Goal: Information Seeking & Learning: Learn about a topic

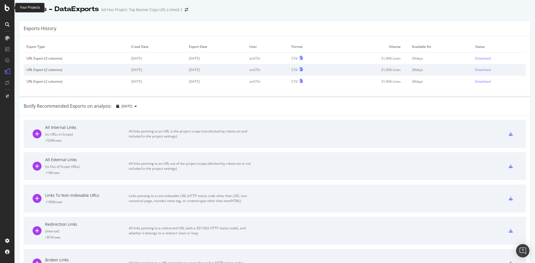
click at [6, 9] on icon at bounding box center [7, 7] width 5 height 7
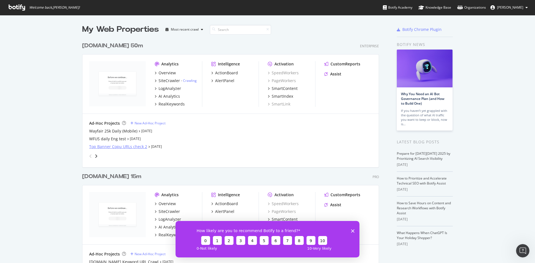
click at [134, 147] on div "Top Banner Copu URLs check 2" at bounding box center [118, 147] width 58 height 6
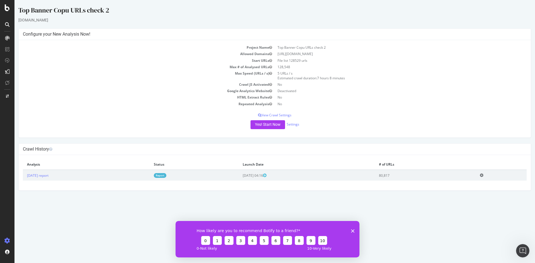
click at [166, 177] on link "Report" at bounding box center [160, 175] width 13 height 5
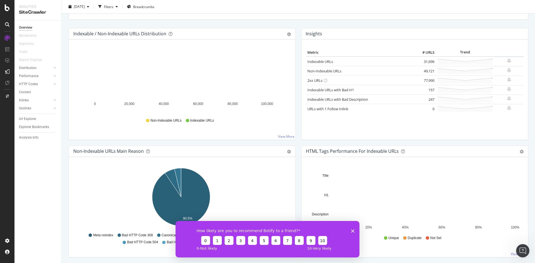
scroll to position [56, 0]
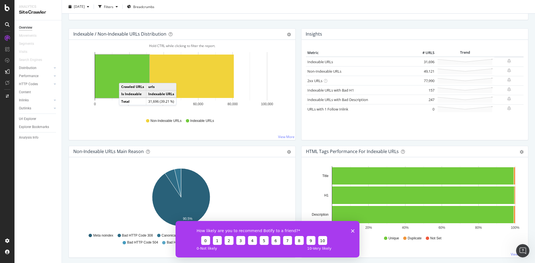
click at [125, 77] on rect "A chart." at bounding box center [122, 76] width 54 height 43
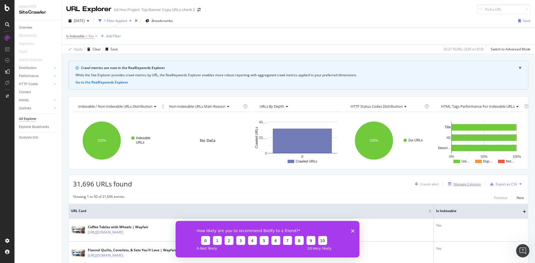
click at [462, 184] on div "Manage Columns" at bounding box center [467, 184] width 27 height 5
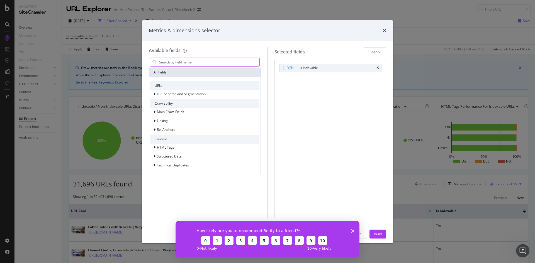
click at [179, 65] on input "modal" at bounding box center [209, 62] width 101 height 8
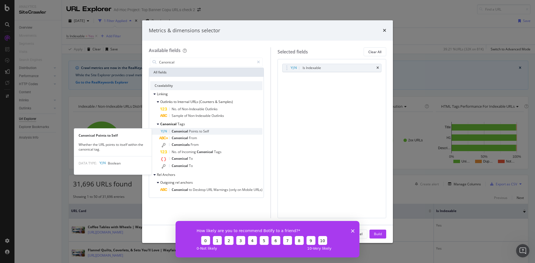
type input "Canonical"
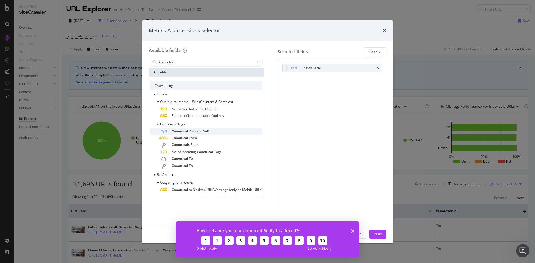
click at [200, 131] on span "to" at bounding box center [201, 131] width 4 height 5
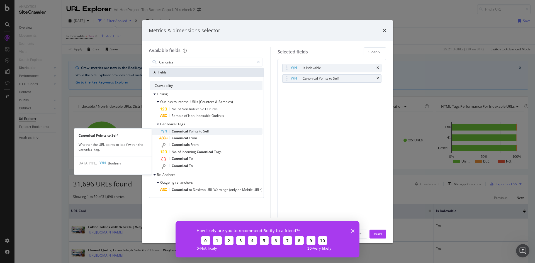
click at [194, 131] on span "Points" at bounding box center [194, 131] width 10 height 5
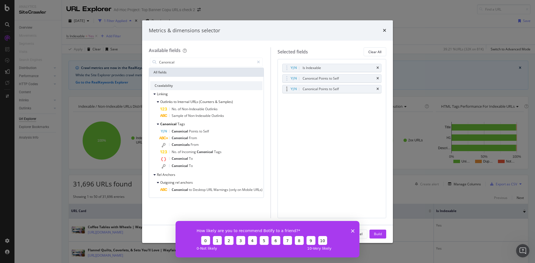
click at [380, 91] on div "Canonical Points to Self" at bounding box center [331, 89] width 99 height 8
click at [378, 89] on icon "times" at bounding box center [377, 88] width 3 height 3
click at [379, 235] on div "Build" at bounding box center [378, 234] width 8 height 5
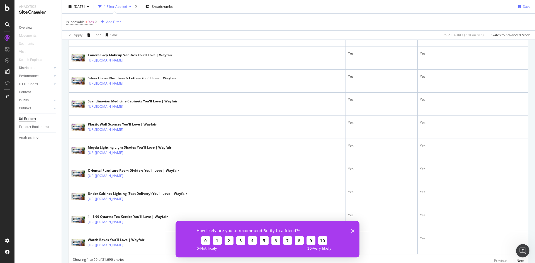
scroll to position [1144, 0]
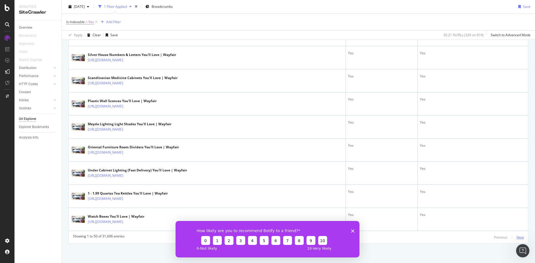
click at [516, 239] on div "Next" at bounding box center [519, 237] width 7 height 5
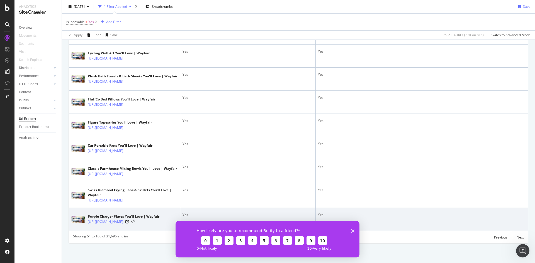
scroll to position [1507, 0]
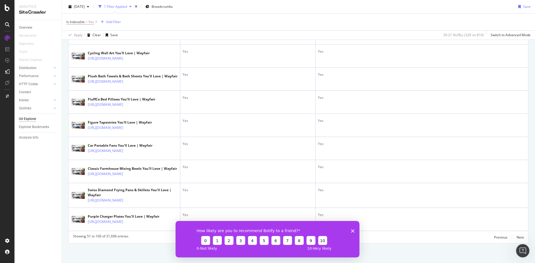
click at [354, 229] on polygon "Close survey" at bounding box center [352, 230] width 3 height 3
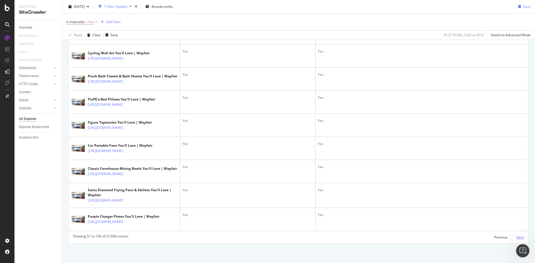
click at [516, 240] on div "Next" at bounding box center [519, 237] width 7 height 6
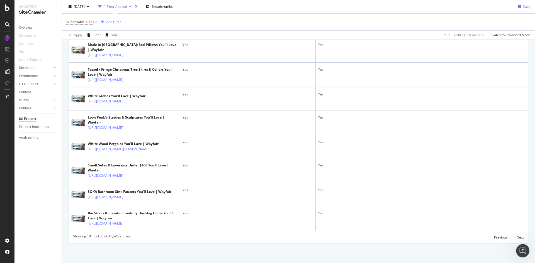
scroll to position [1528, 0]
click at [518, 234] on div "Next" at bounding box center [519, 237] width 7 height 6
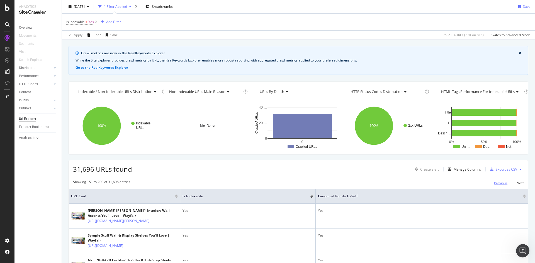
scroll to position [1517, 0]
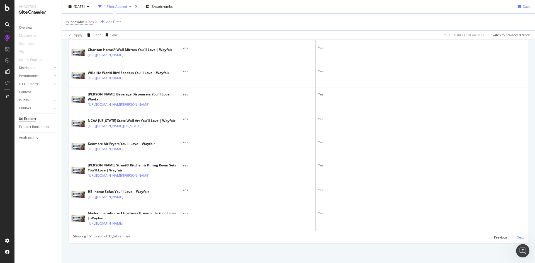
click at [516, 238] on div "Next" at bounding box center [519, 237] width 7 height 5
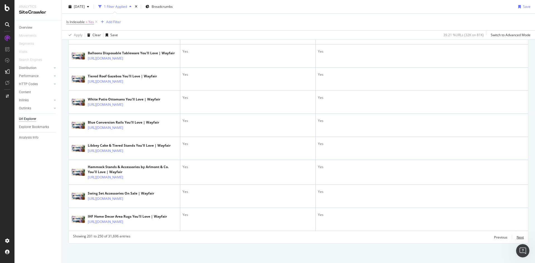
scroll to position [1476, 0]
click at [516, 238] on div "Next" at bounding box center [519, 237] width 7 height 5
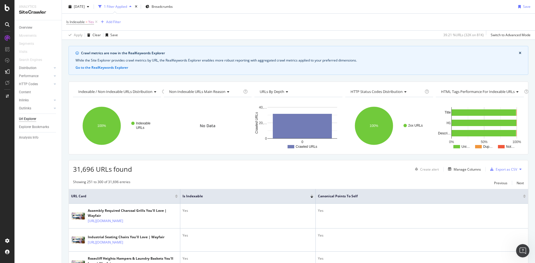
scroll to position [1459, 0]
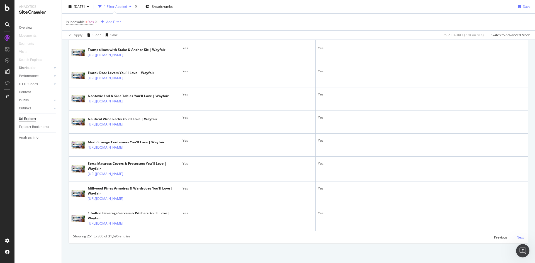
click at [518, 239] on div "Next" at bounding box center [519, 237] width 7 height 5
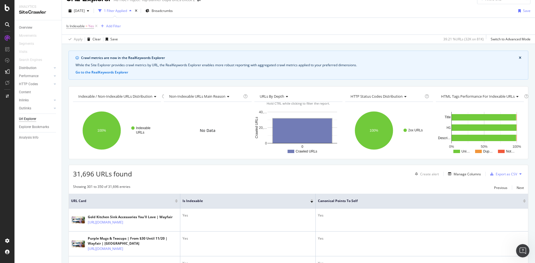
scroll to position [0, 0]
